Goal: Obtain resource: Download file/media

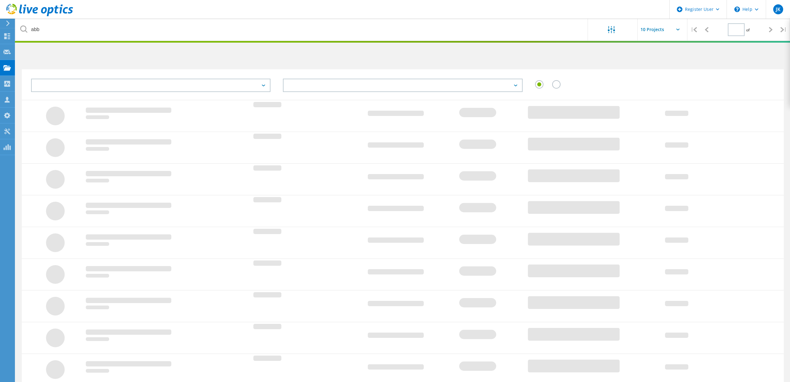
type input "1"
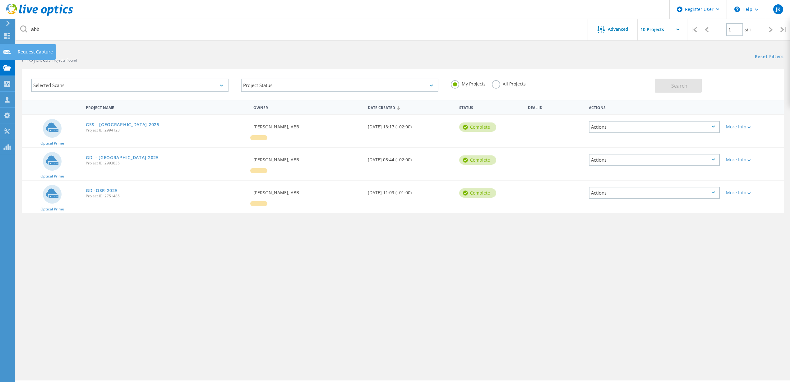
click at [10, 54] on use at bounding box center [6, 51] width 7 height 5
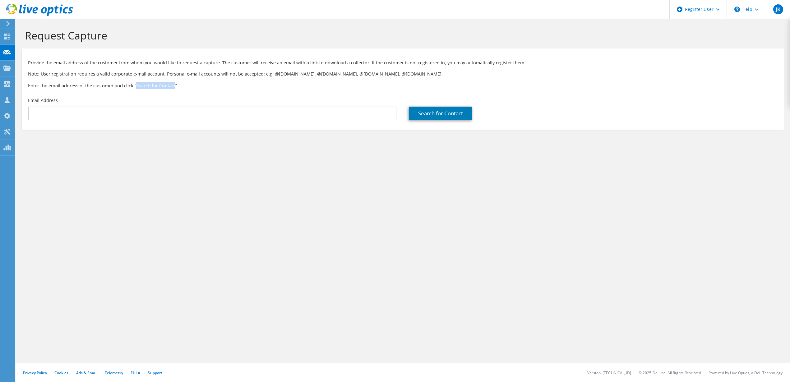
drag, startPoint x: 138, startPoint y: 86, endPoint x: 179, endPoint y: 83, distance: 41.1
click at [179, 83] on h3 "Enter the email address of the customer and click “Search for Contact”." at bounding box center [402, 85] width 749 height 7
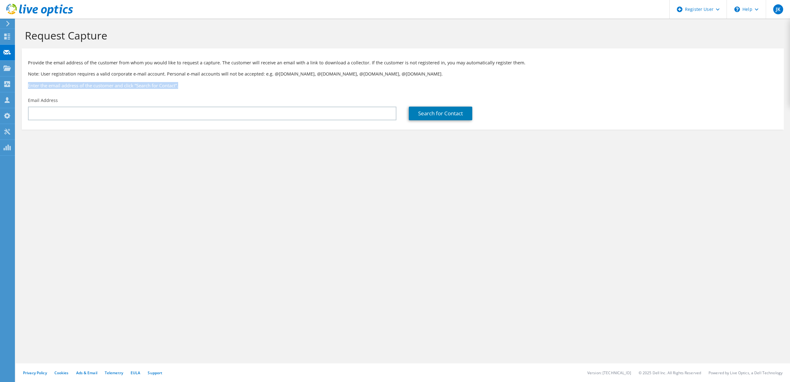
click at [179, 83] on h3 "Enter the email address of the customer and click “Search for Contact”." at bounding box center [402, 85] width 749 height 7
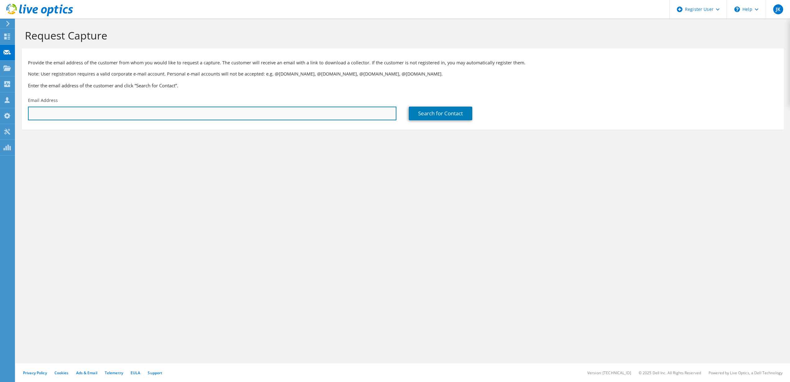
click at [151, 109] on input "text" at bounding box center [212, 114] width 368 height 14
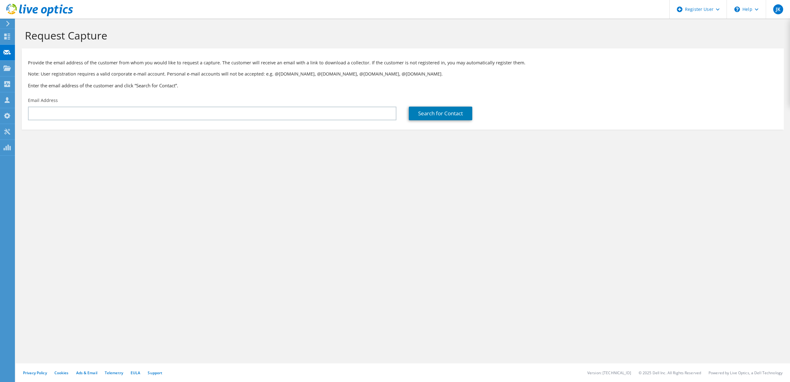
click at [142, 86] on h3 "Enter the email address of the customer and click “Search for Contact”." at bounding box center [402, 85] width 749 height 7
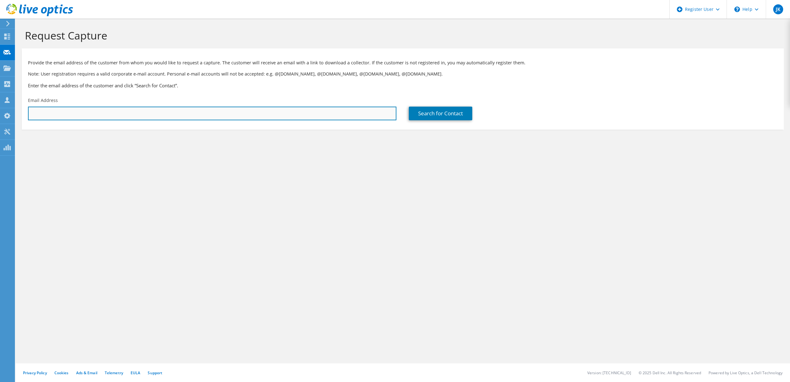
click at [138, 112] on input "text" at bounding box center [212, 114] width 368 height 14
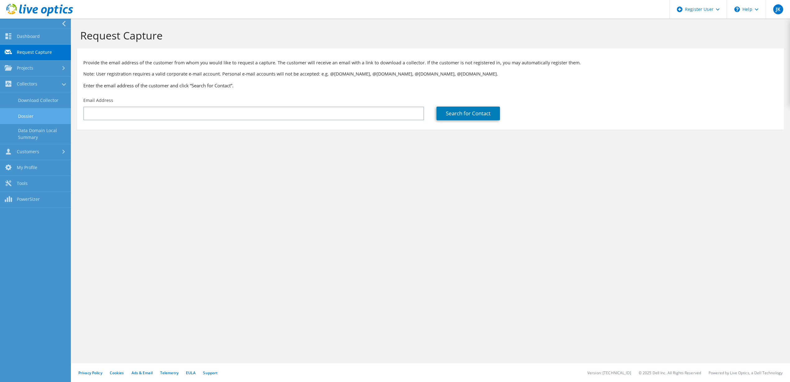
click at [51, 118] on link "Dossier" at bounding box center [35, 116] width 71 height 16
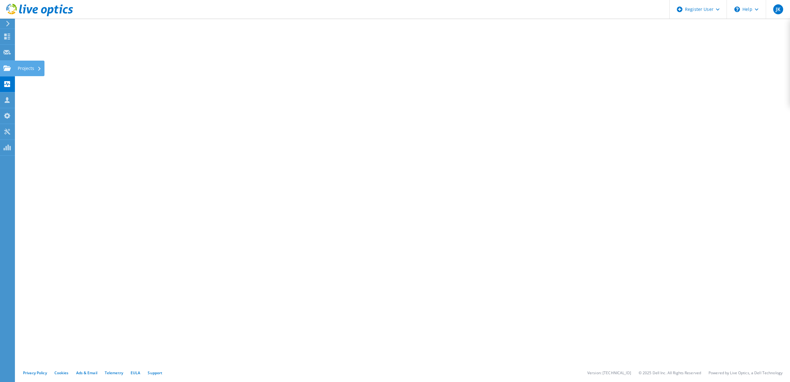
click at [9, 69] on use at bounding box center [6, 67] width 7 height 5
click at [5, 23] on div at bounding box center [6, 24] width 7 height 6
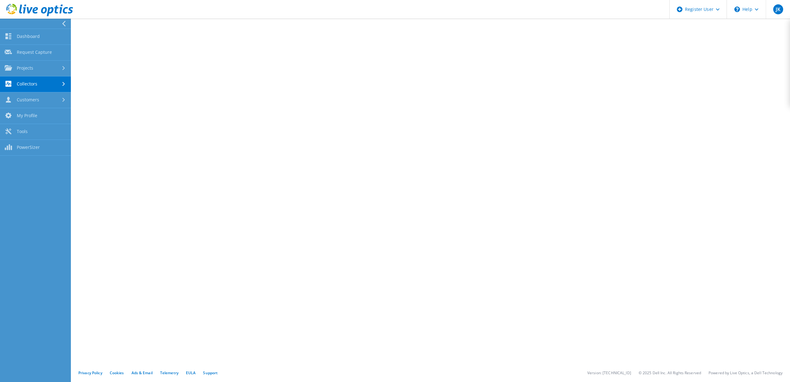
click at [54, 86] on link "Collectors" at bounding box center [35, 84] width 71 height 16
click at [58, 104] on link "Download Collector" at bounding box center [35, 100] width 71 height 16
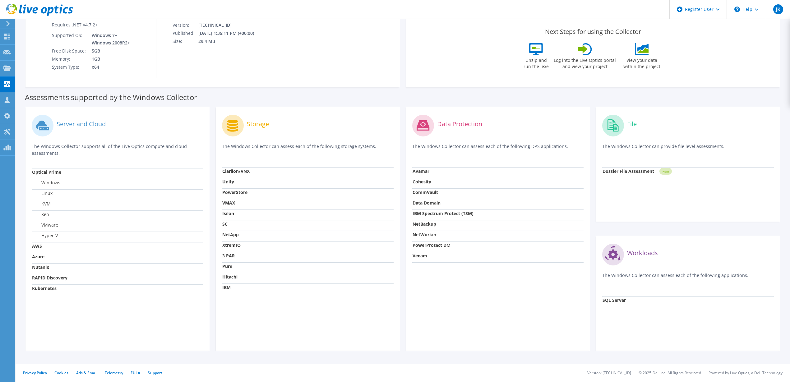
scroll to position [99, 0]
click at [232, 268] on strong "Pure" at bounding box center [227, 266] width 10 height 6
drag, startPoint x: 237, startPoint y: 285, endPoint x: 228, endPoint y: 231, distance: 54.1
click at [228, 232] on tbody "Clariion/VNX Unity PowerStore VMAX Isilon SC NetApp XtremIO 3 PAR Pure Hitachi …" at bounding box center [308, 230] width 172 height 127
click at [228, 231] on strong "NetApp" at bounding box center [230, 234] width 16 height 6
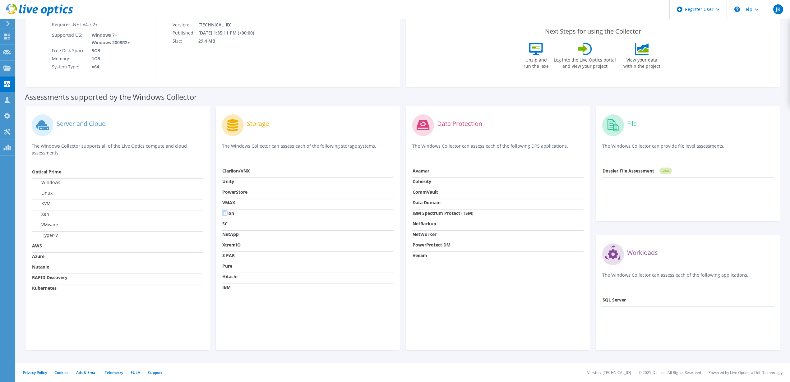
drag, startPoint x: 226, startPoint y: 210, endPoint x: 226, endPoint y: 199, distance: 10.6
click at [226, 205] on tbody "Clariion/VNX Unity PowerStore VMAX Isilon SC NetApp XtremIO 3 PAR Pure Hitachi …" at bounding box center [308, 230] width 172 height 127
click at [226, 200] on strong "VMAX" at bounding box center [228, 203] width 13 height 6
drag, startPoint x: 259, startPoint y: 136, endPoint x: 269, endPoint y: 183, distance: 47.4
click at [269, 183] on div "Storage The Windows Collector can assess each of the following storage systems.…" at bounding box center [308, 228] width 184 height 244
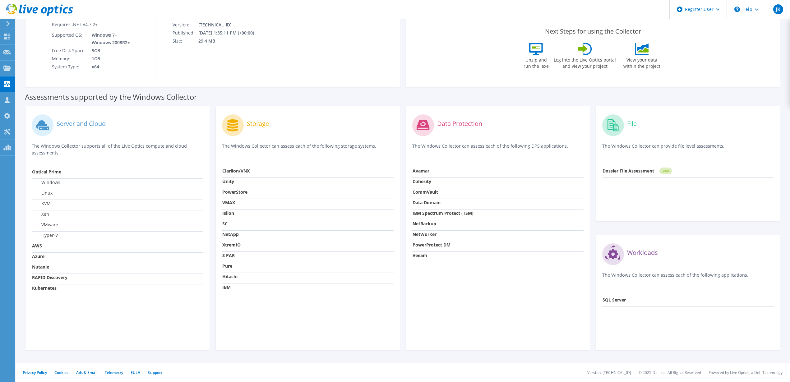
click at [269, 183] on td "Unity" at bounding box center [308, 183] width 172 height 11
click at [247, 199] on td "VMAX" at bounding box center [308, 204] width 172 height 11
click at [243, 214] on td "Isilon" at bounding box center [308, 214] width 172 height 11
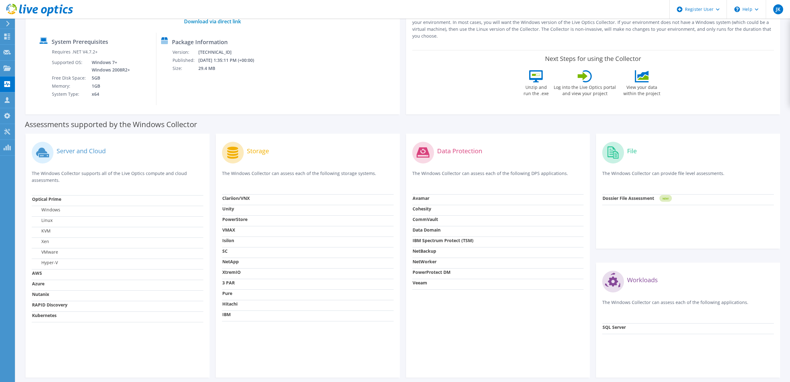
scroll to position [60, 0]
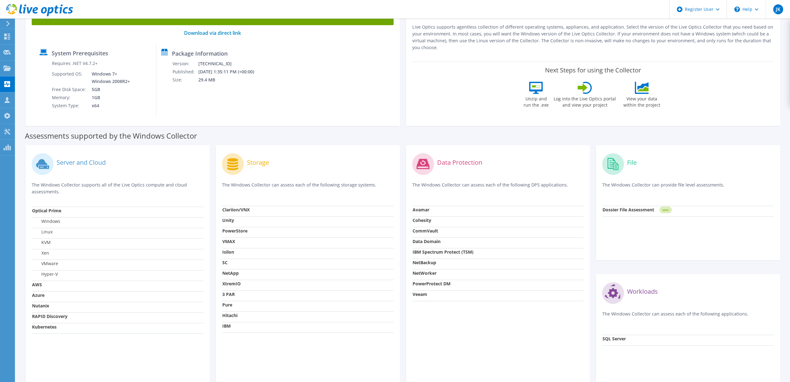
click at [643, 210] on strong "Dossier File Assessment" at bounding box center [628, 210] width 52 height 6
click at [635, 210] on strong "Dossier File Assessment" at bounding box center [628, 210] width 52 height 6
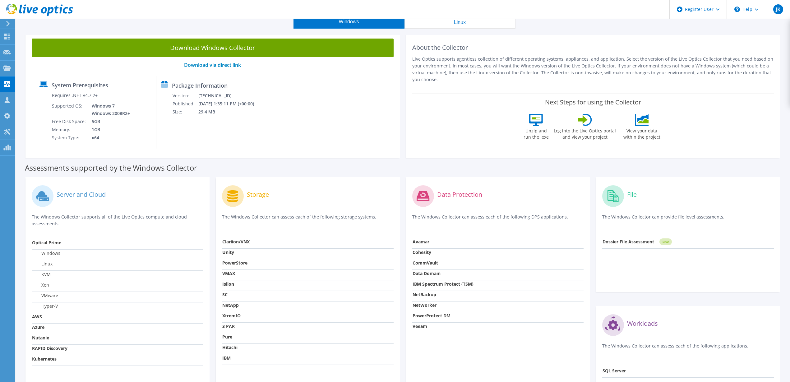
scroll to position [0, 0]
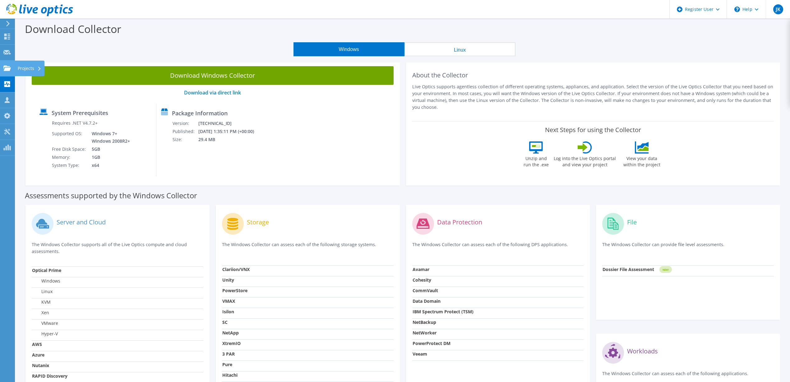
click at [6, 68] on use at bounding box center [6, 67] width 7 height 5
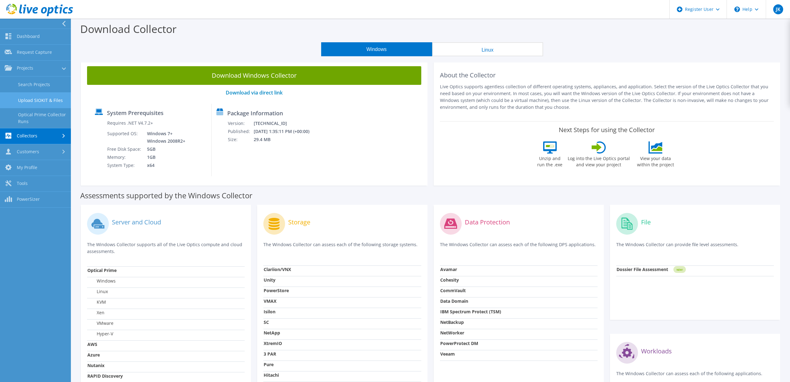
click at [50, 102] on link "Upload SIOKIT & Files" at bounding box center [35, 100] width 71 height 16
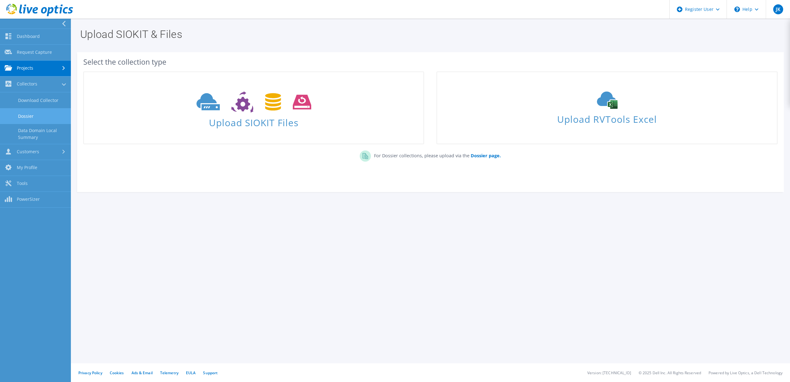
click at [34, 115] on link "Dossier" at bounding box center [35, 116] width 71 height 16
